Goal: Task Accomplishment & Management: Manage account settings

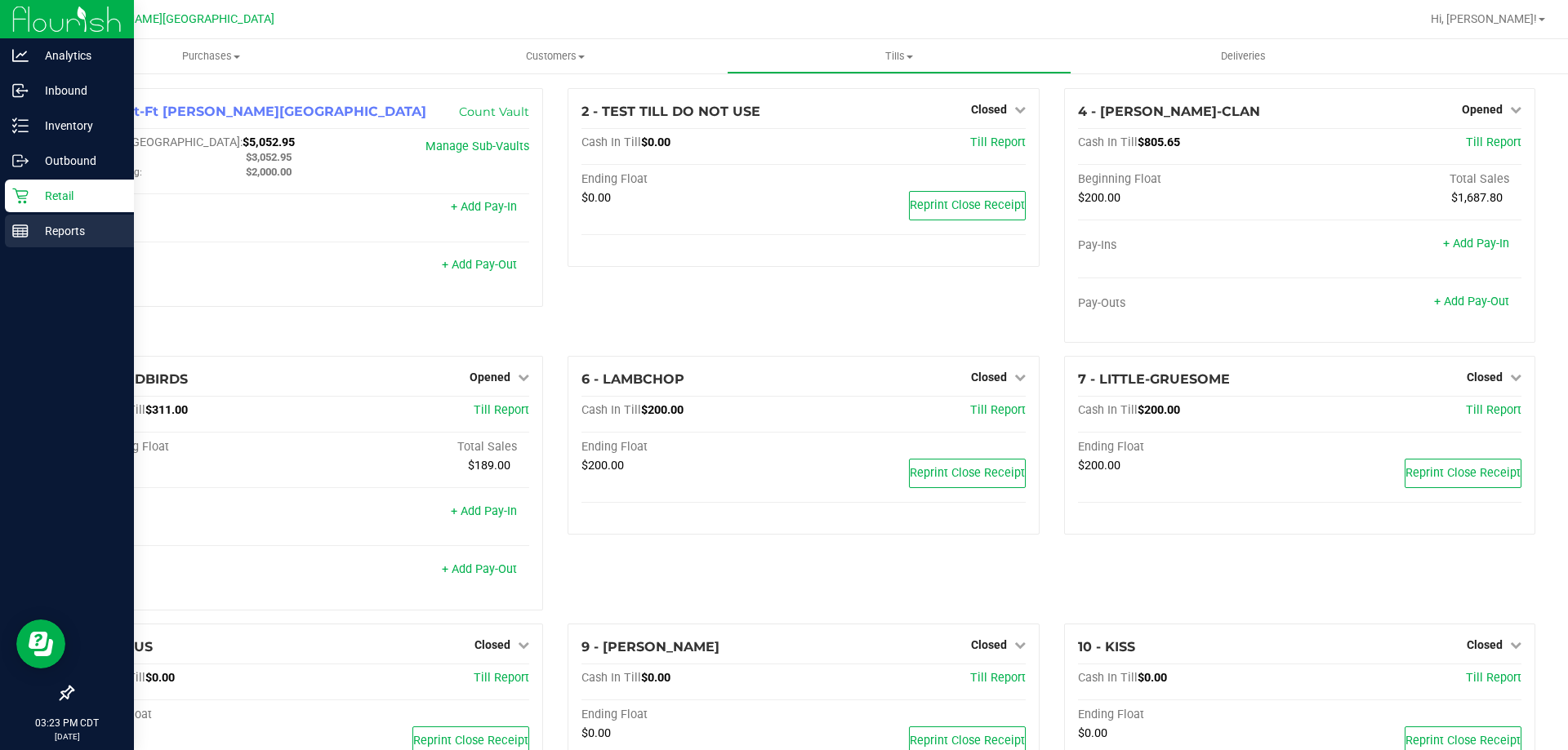
click at [53, 225] on p "Reports" at bounding box center [77, 230] width 98 height 19
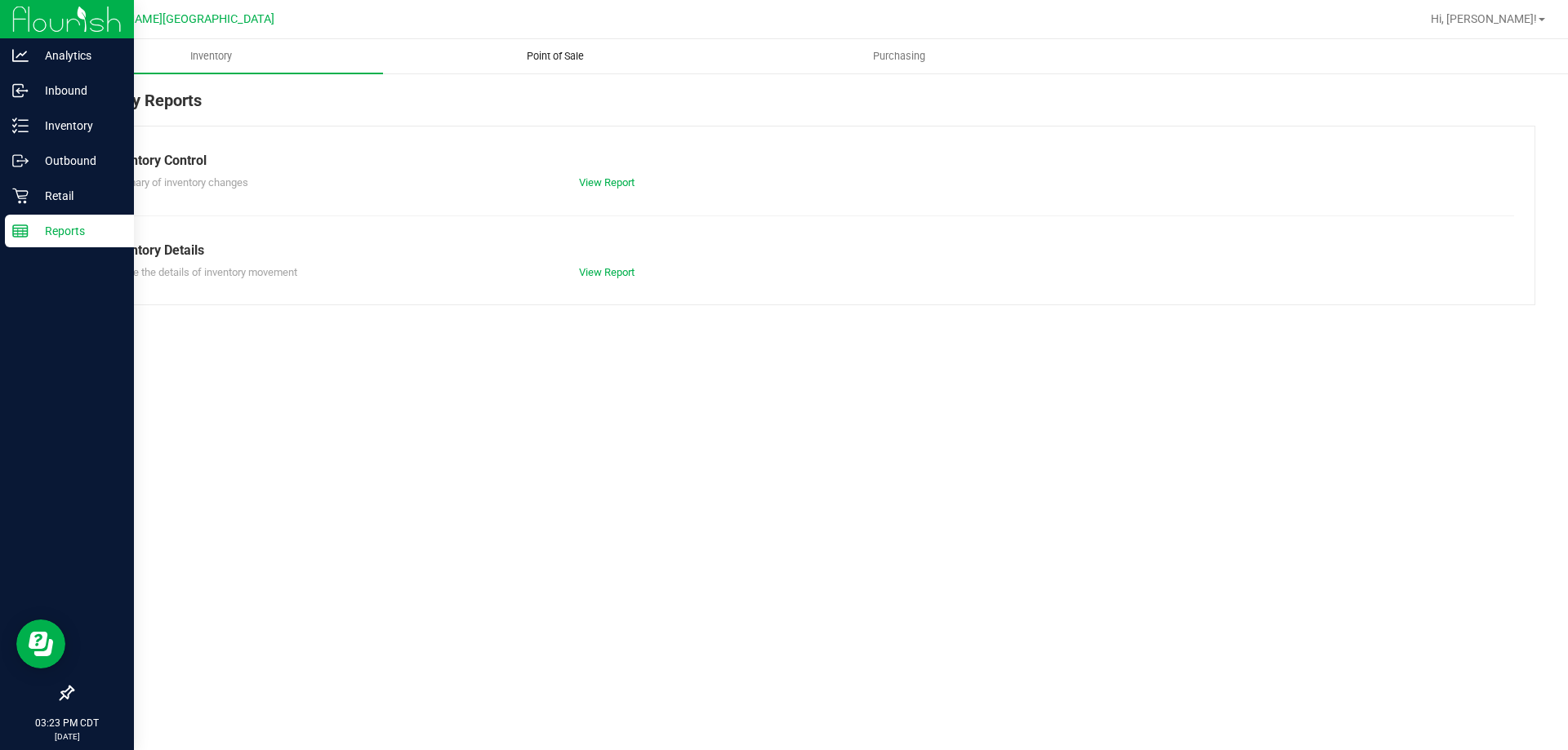
click at [577, 56] on span "Point of Sale" at bounding box center [556, 56] width 101 height 15
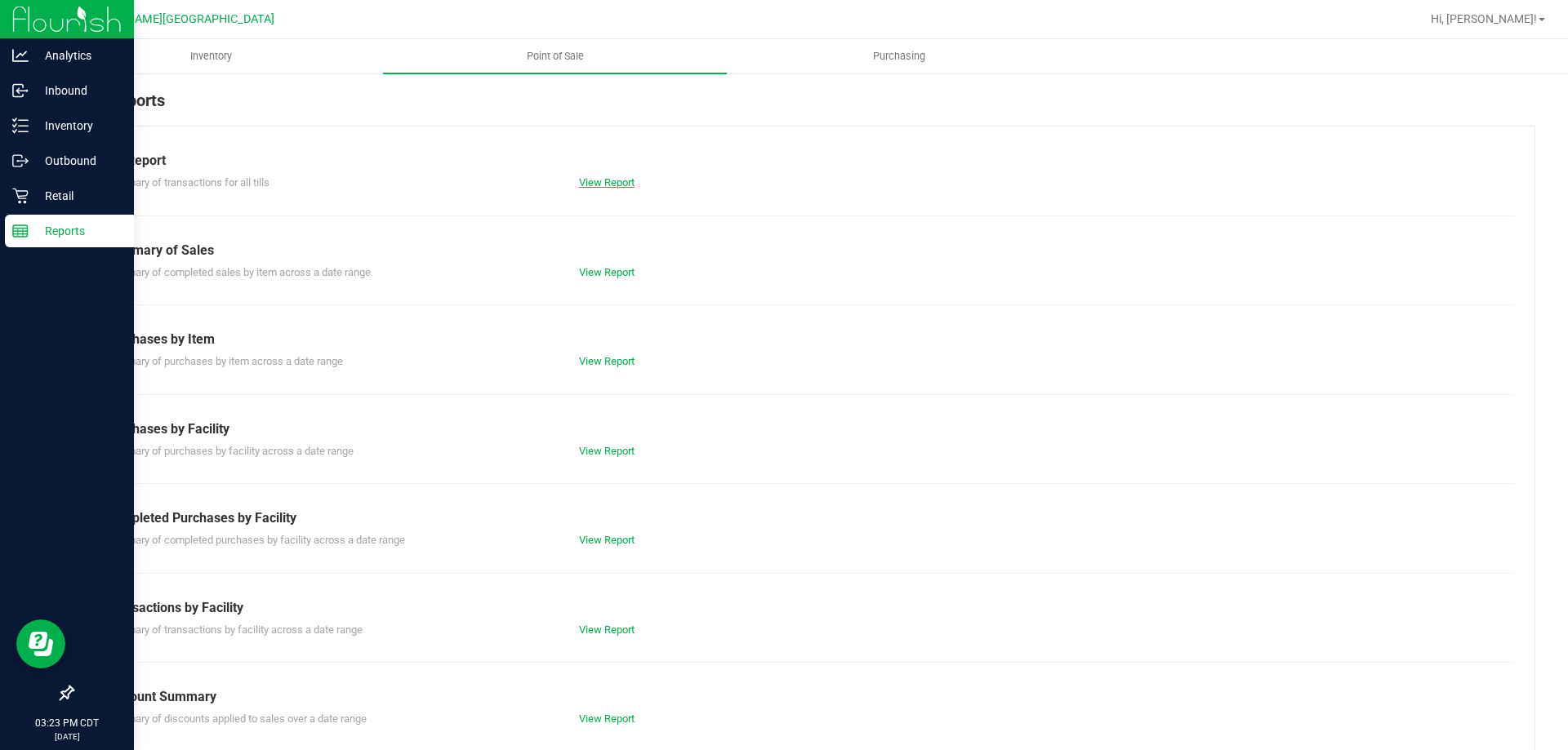
click at [604, 177] on link "View Report" at bounding box center [606, 182] width 55 height 12
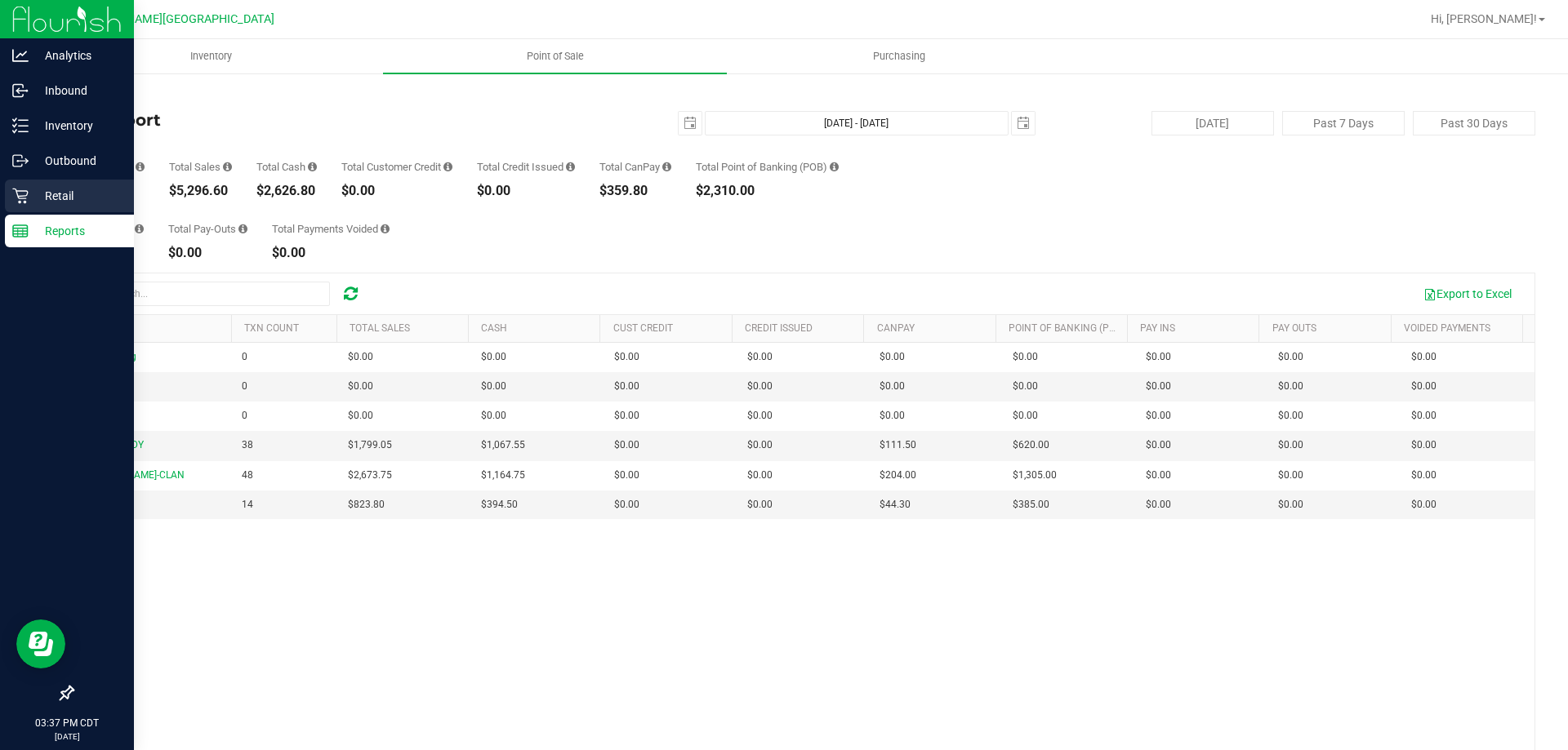
click at [48, 196] on p "Retail" at bounding box center [77, 195] width 98 height 19
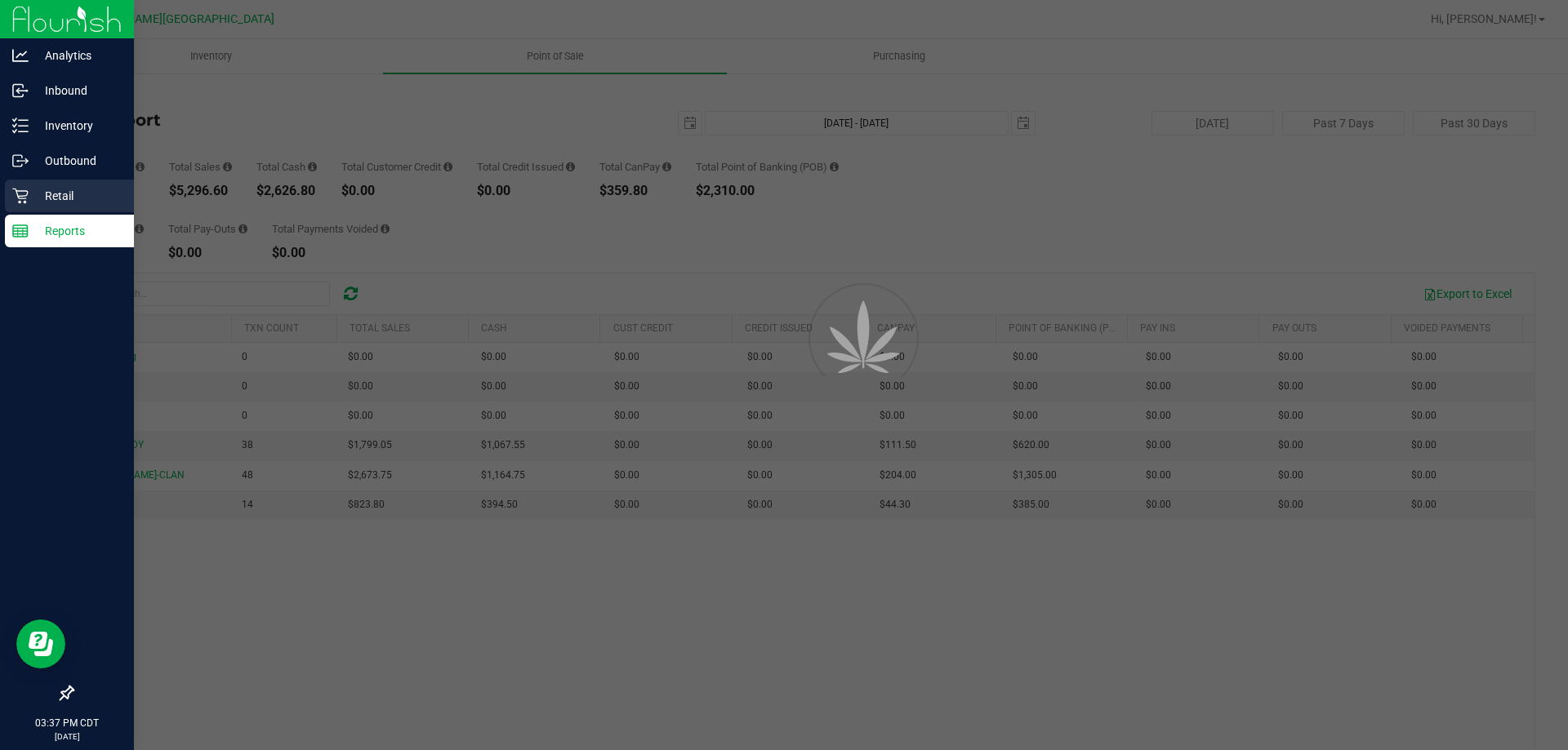
click at [48, 196] on p "Retail" at bounding box center [77, 195] width 98 height 19
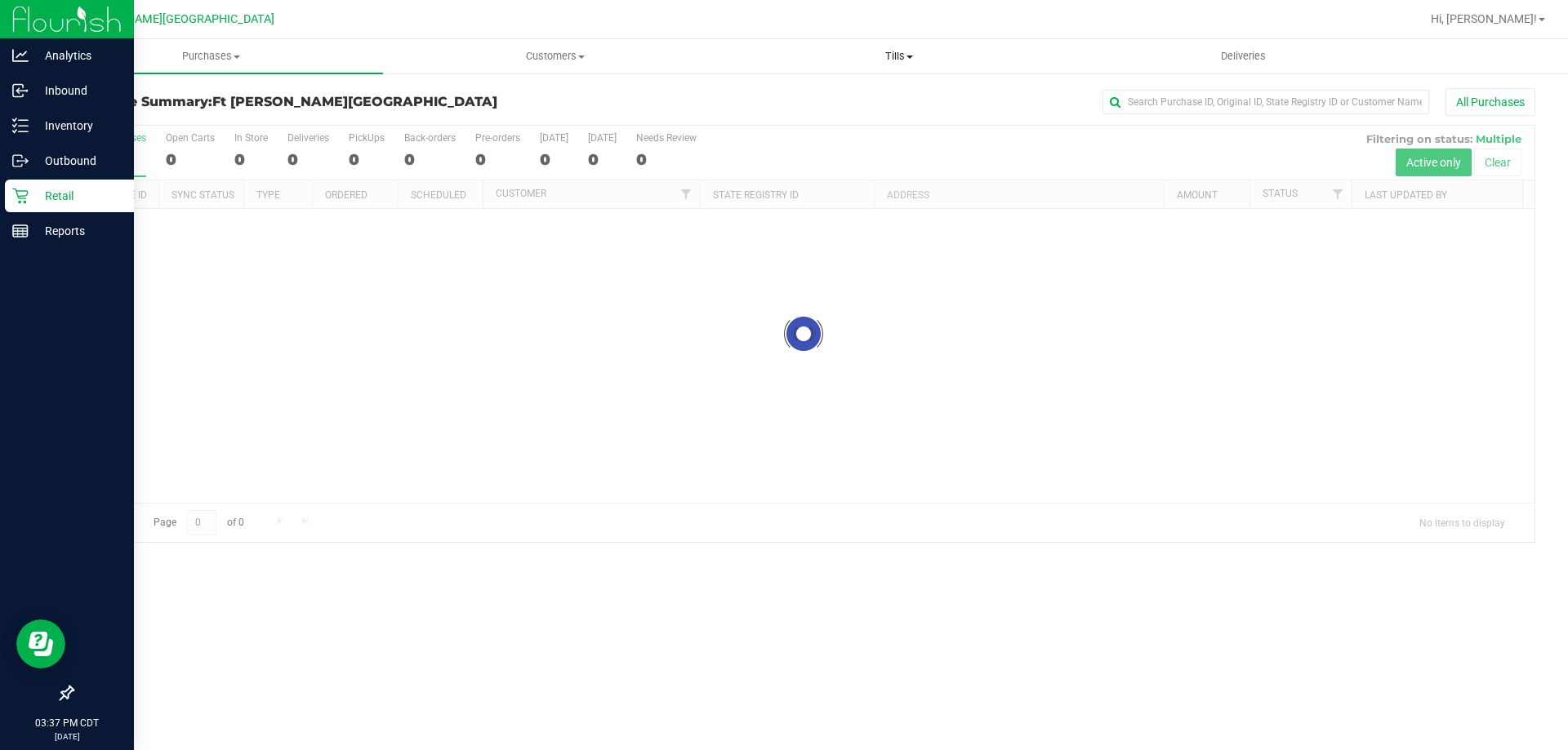
click at [903, 54] on span "Tills" at bounding box center [898, 56] width 342 height 15
click at [843, 100] on li "Manage tills" at bounding box center [898, 99] width 344 height 19
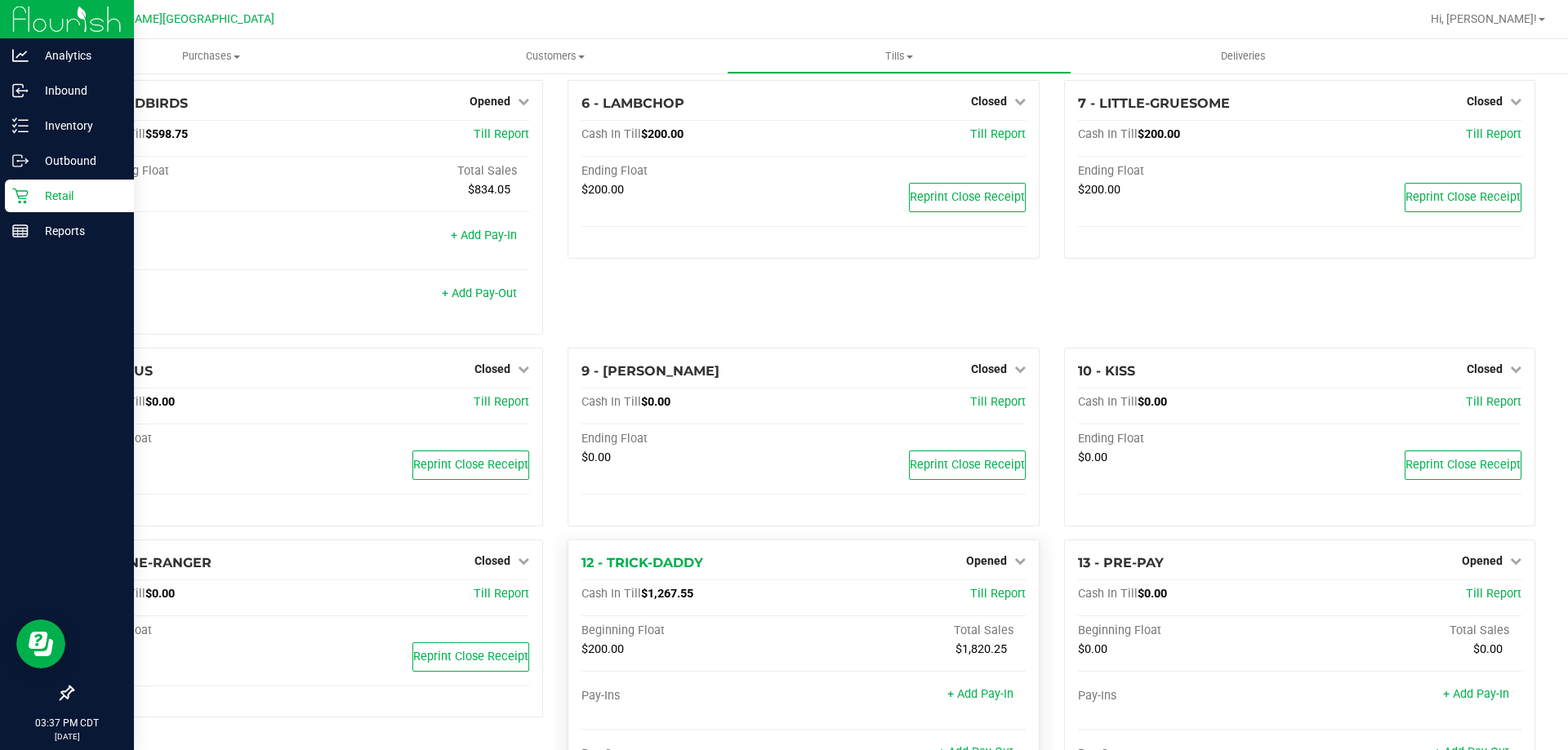
scroll to position [490, 0]
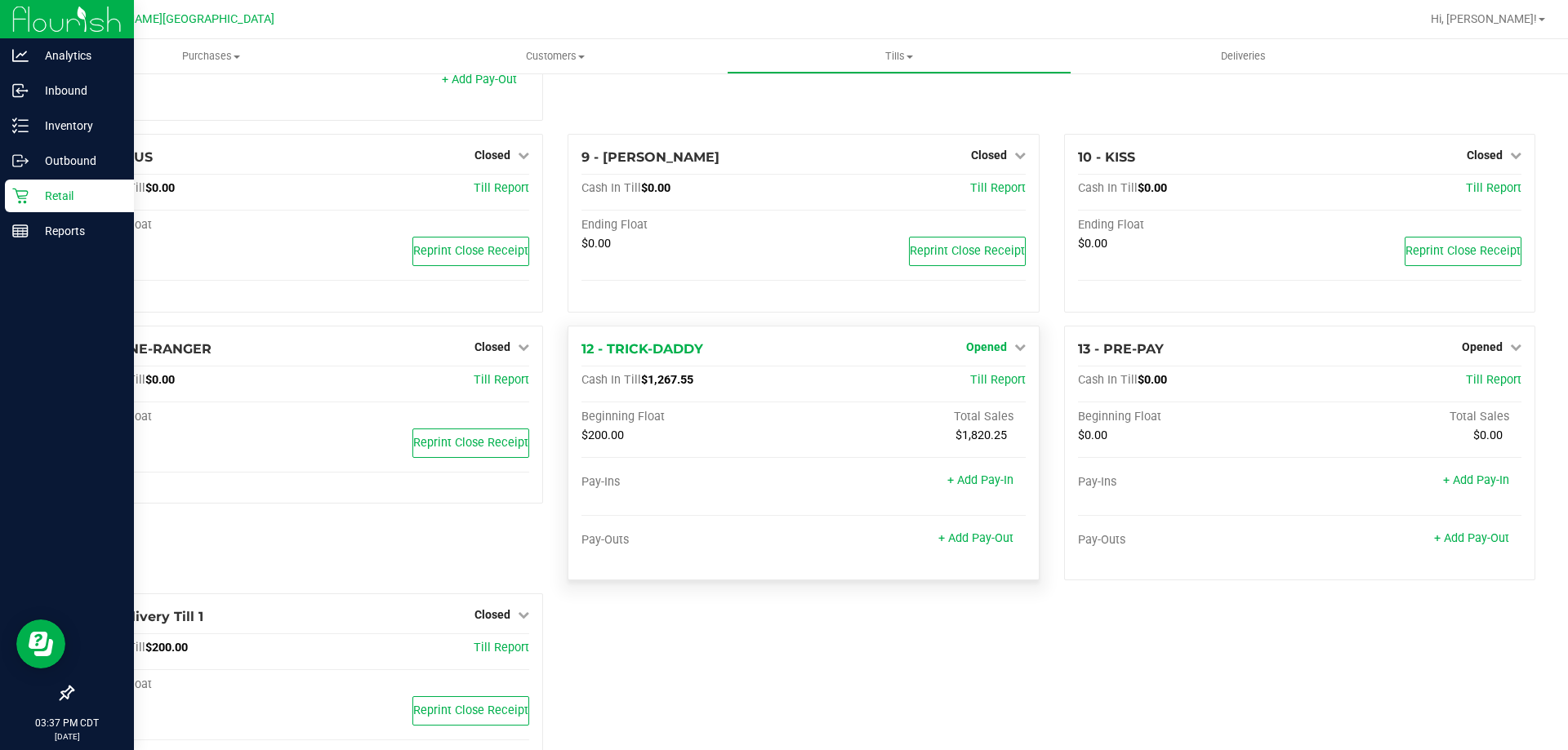
click at [979, 342] on span "Opened" at bounding box center [986, 347] width 41 height 13
click at [980, 377] on link "Close Till" at bounding box center [988, 381] width 44 height 13
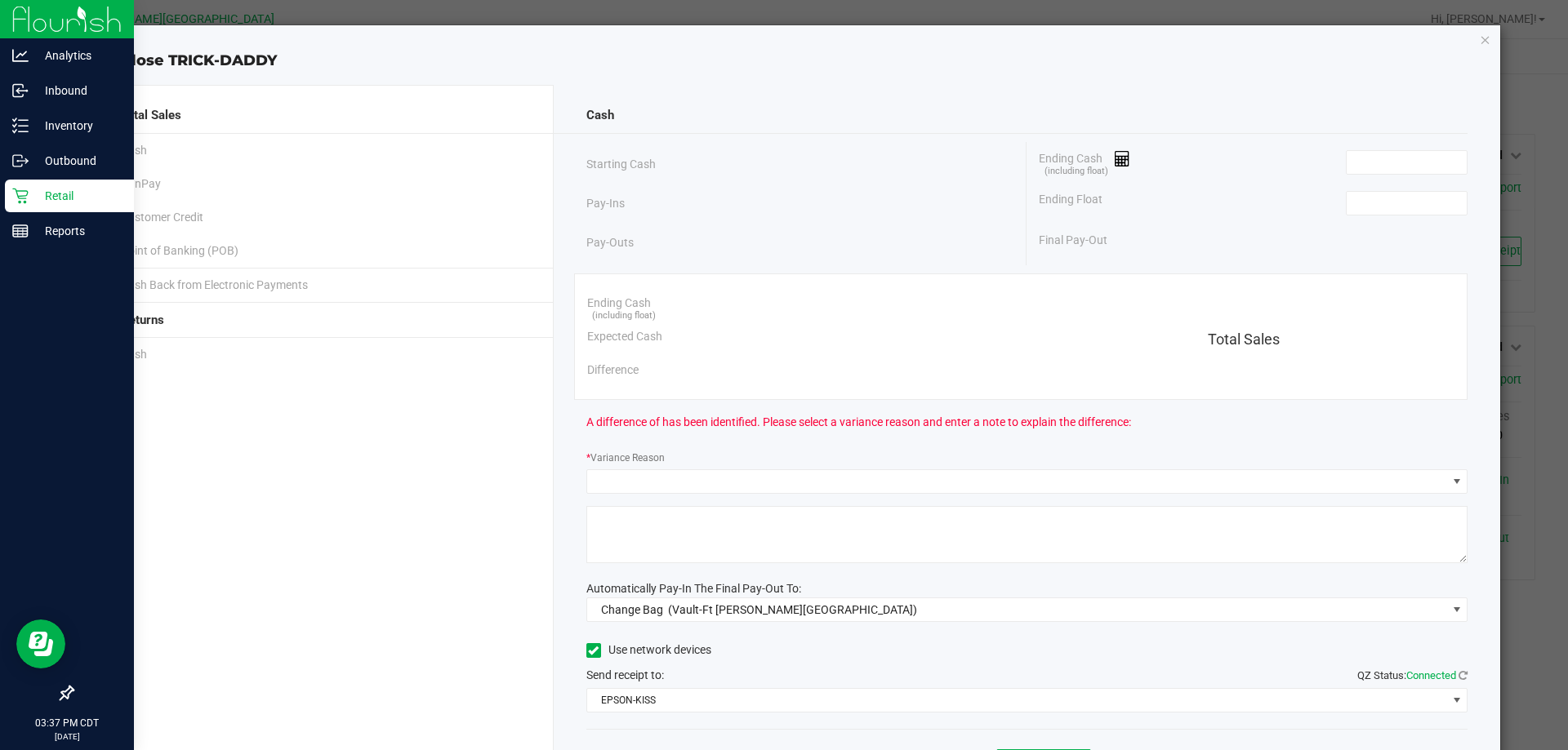
click at [1396, 145] on div "Ending Cash (including float)" at bounding box center [1252, 162] width 428 height 41
click at [1396, 152] on input at bounding box center [1406, 162] width 120 height 23
paste input "1267.55"
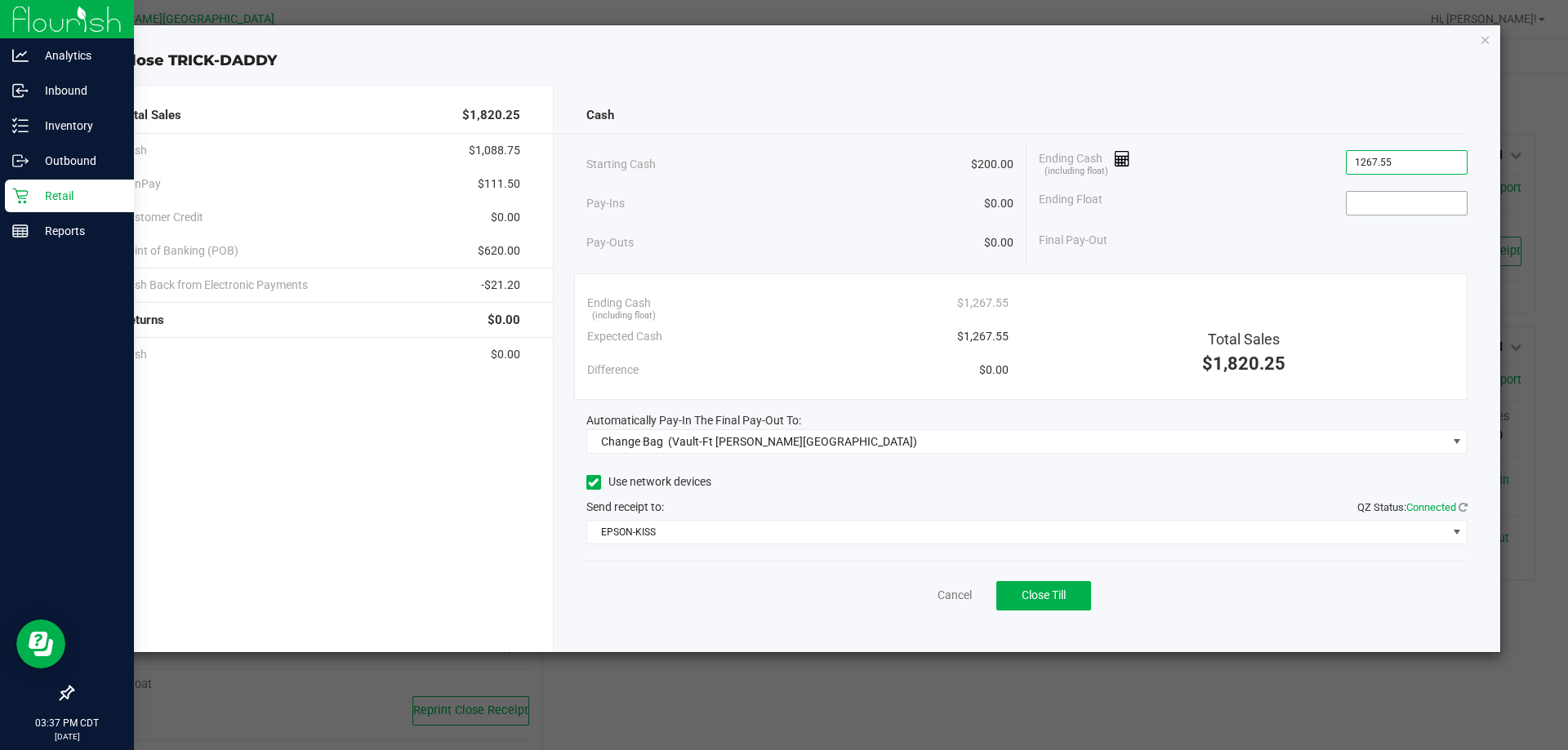
type input "$1,267.55"
click at [1392, 201] on input at bounding box center [1406, 203] width 120 height 23
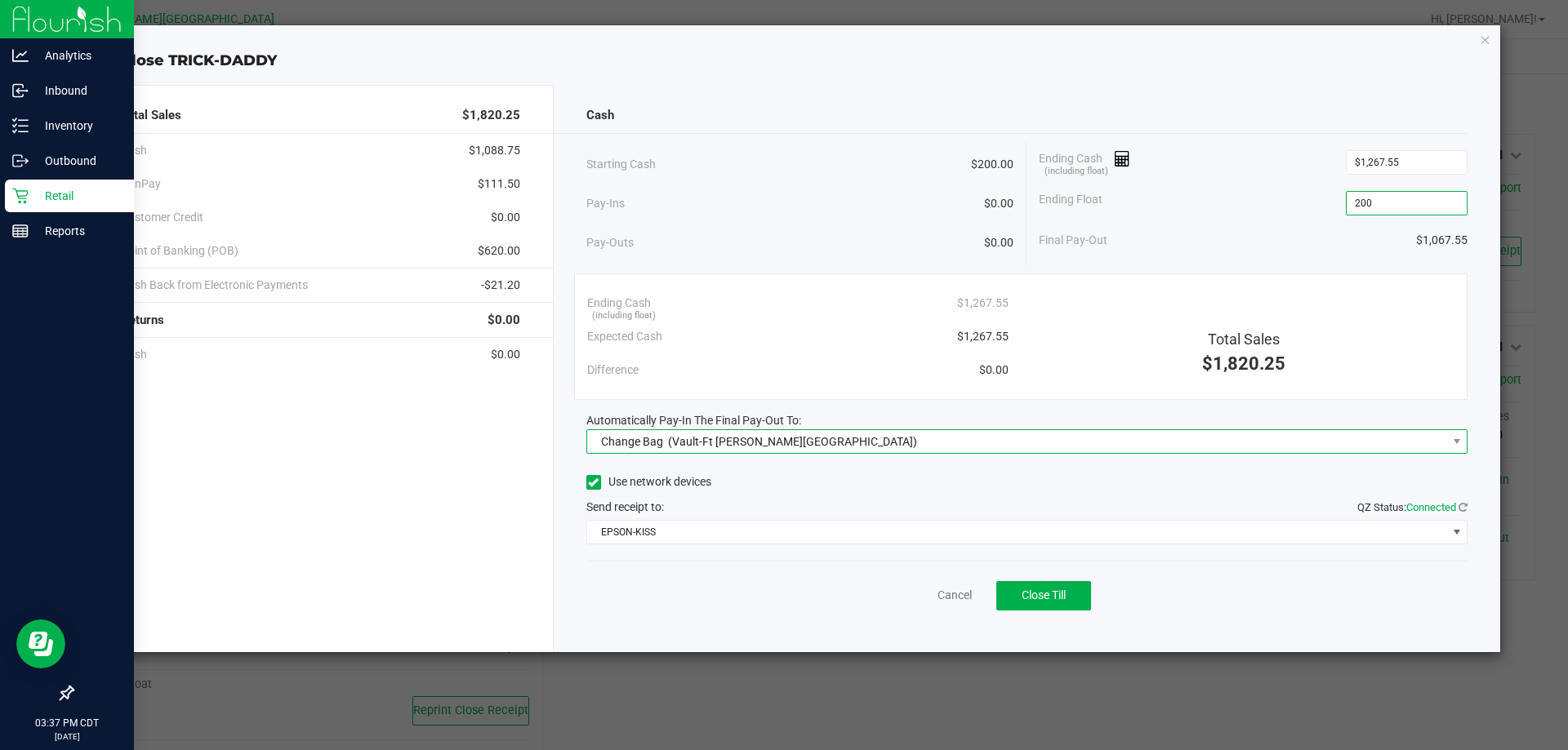
type input "$200.00"
drag, startPoint x: 1087, startPoint y: 453, endPoint x: 1080, endPoint y: 439, distance: 15.7
click at [1086, 453] on span "Change Bag (Vault-Ft [PERSON_NAME][GEOGRAPHIC_DATA])" at bounding box center [1026, 441] width 882 height 25
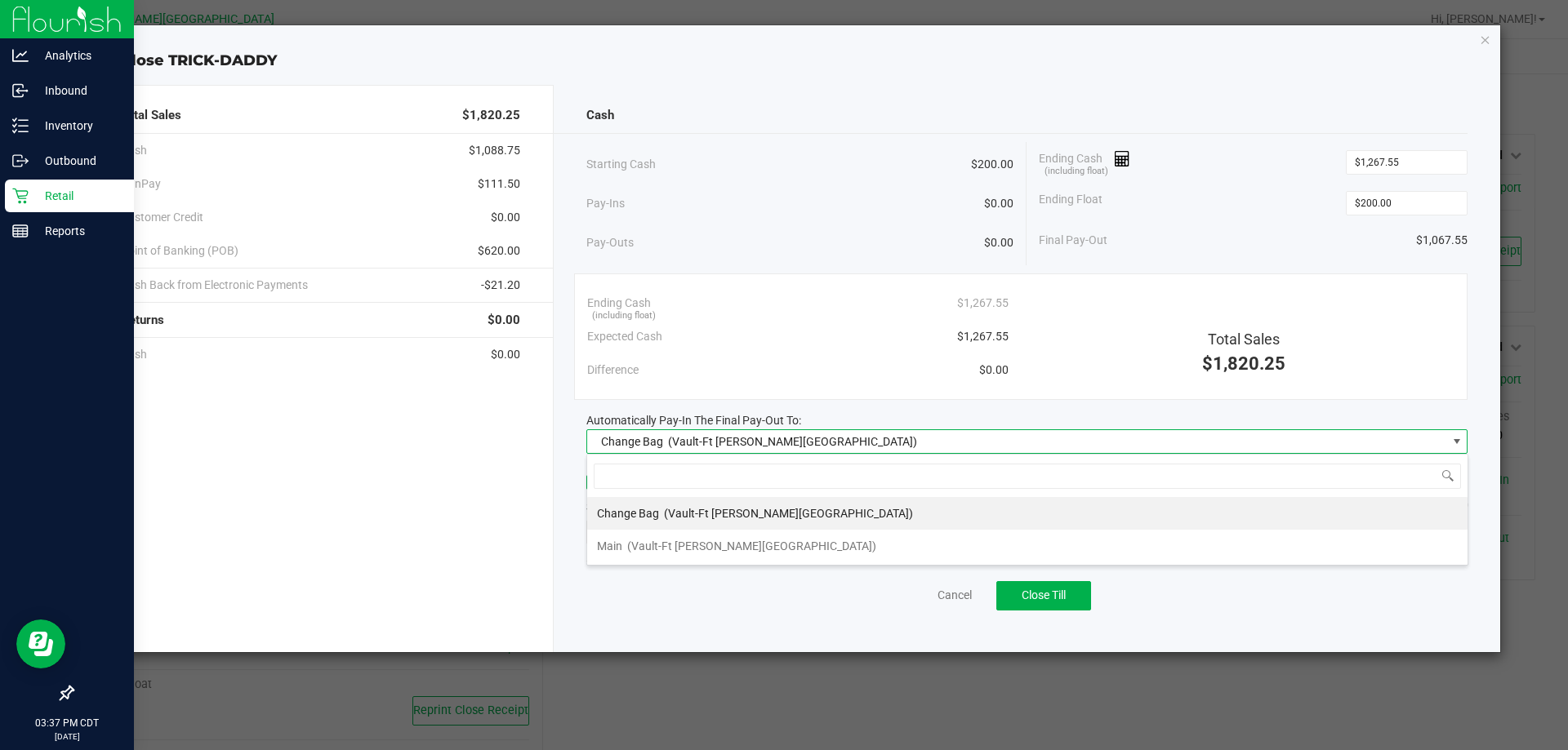
scroll to position [25, 881]
click at [660, 542] on span "(Vault-Ft [PERSON_NAME][GEOGRAPHIC_DATA])" at bounding box center [752, 546] width 249 height 13
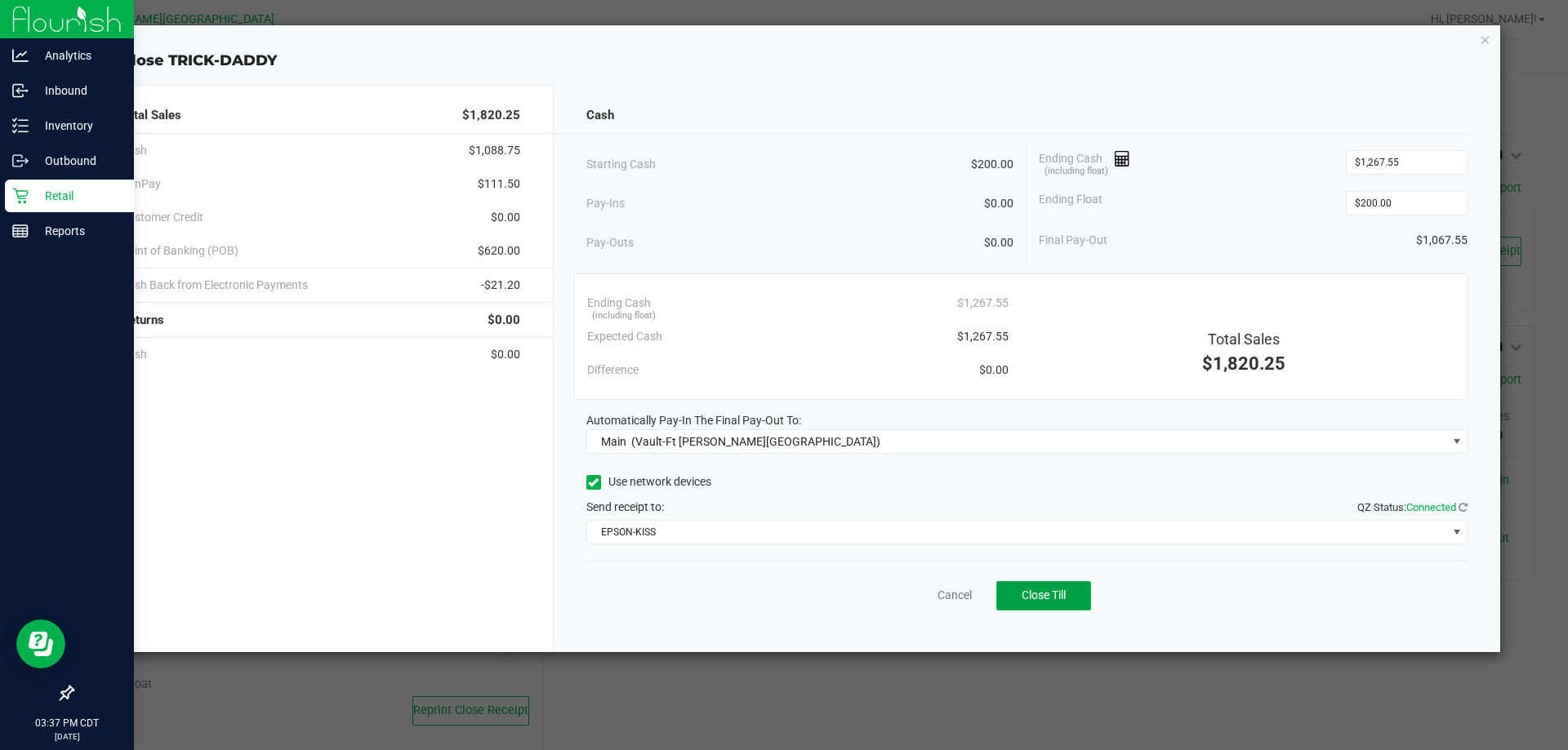
click at [1087, 599] on button "Close Till" at bounding box center [1043, 596] width 95 height 29
